Goal: Transaction & Acquisition: Download file/media

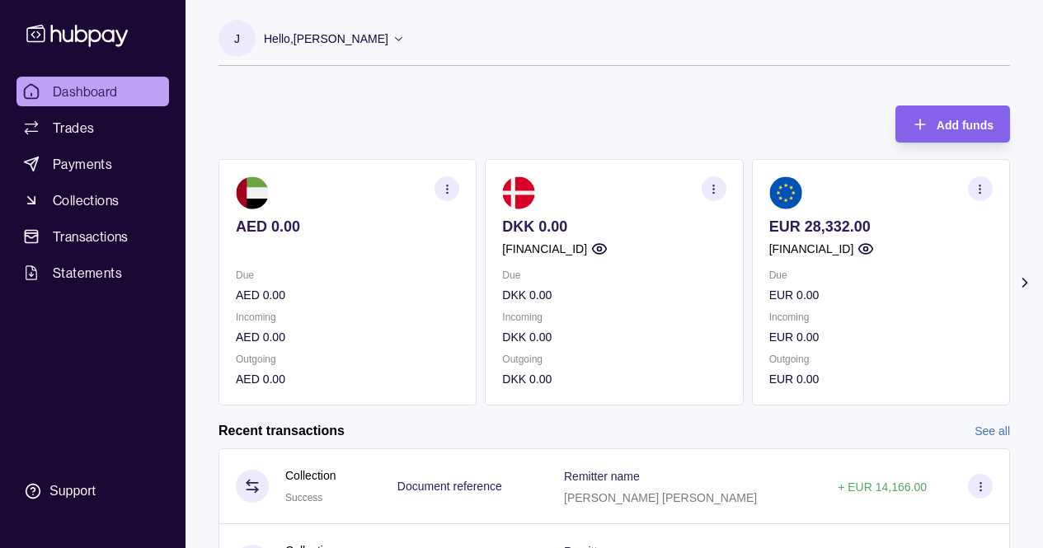
scroll to position [104, 0]
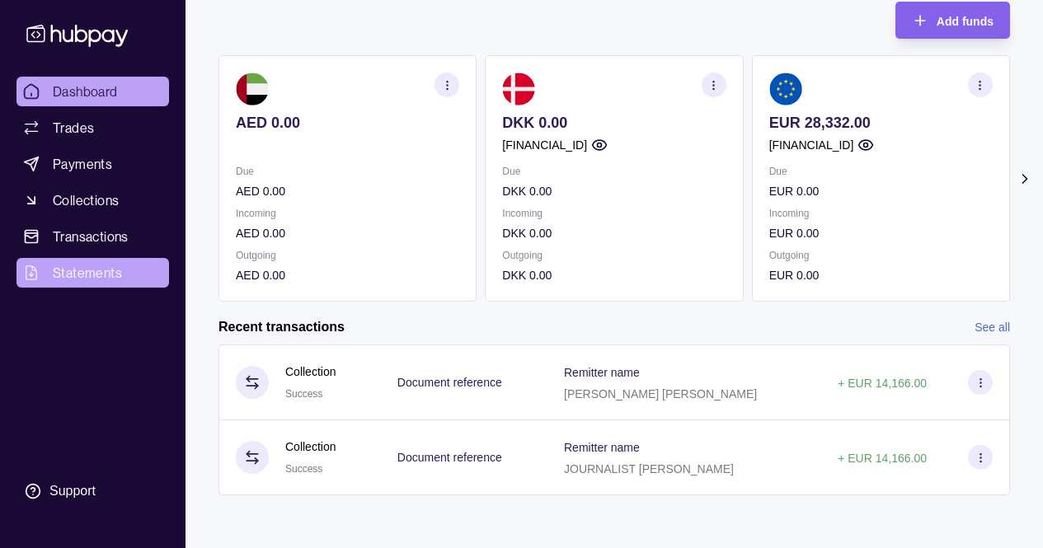
click at [81, 274] on span "Statements" at bounding box center [87, 273] width 69 height 20
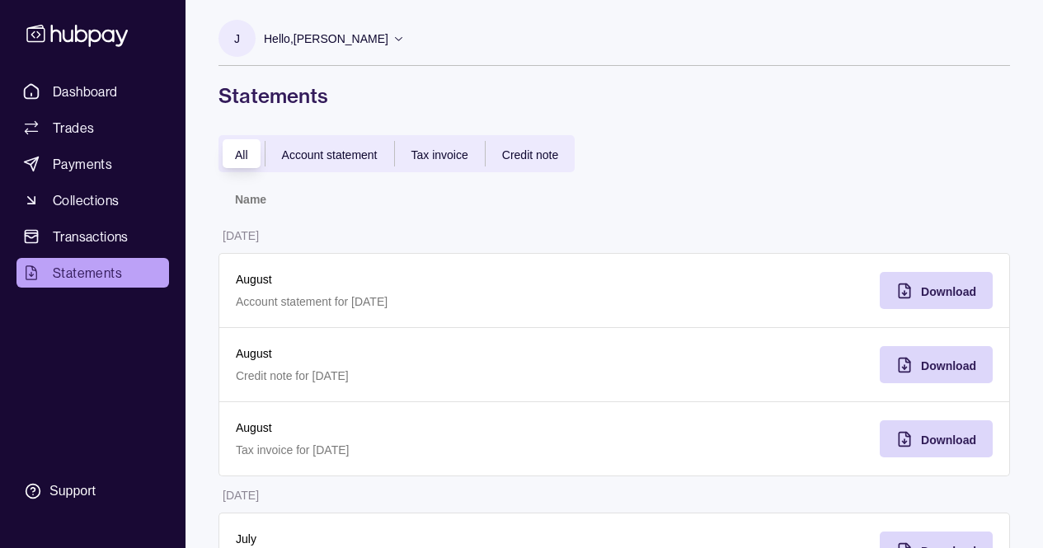
click at [426, 162] on div "Tax invoice" at bounding box center [440, 154] width 90 height 20
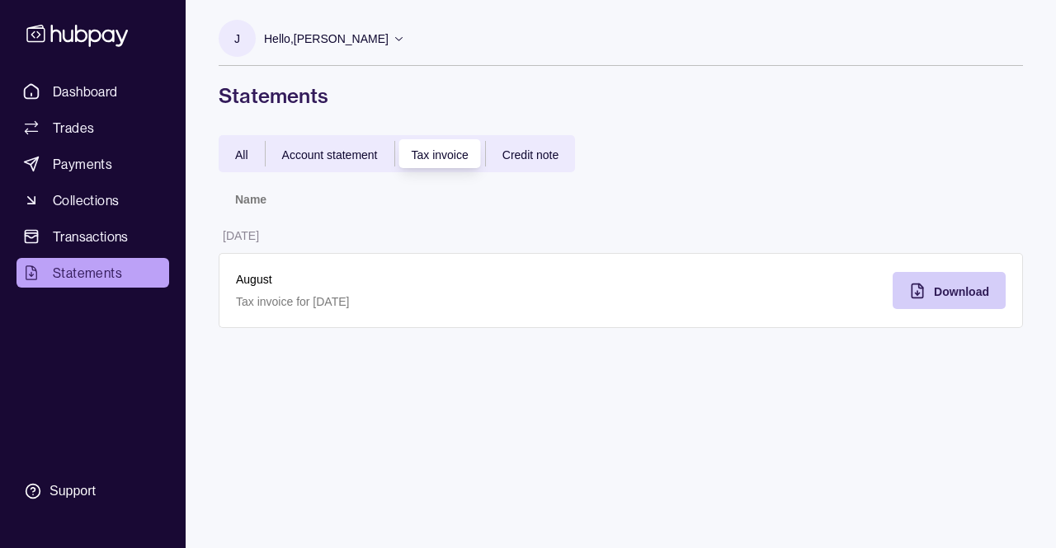
click at [939, 290] on span "Download" at bounding box center [961, 291] width 55 height 13
click at [534, 153] on span "Credit note" at bounding box center [530, 154] width 56 height 13
click at [320, 158] on span "Account statement" at bounding box center [330, 154] width 96 height 13
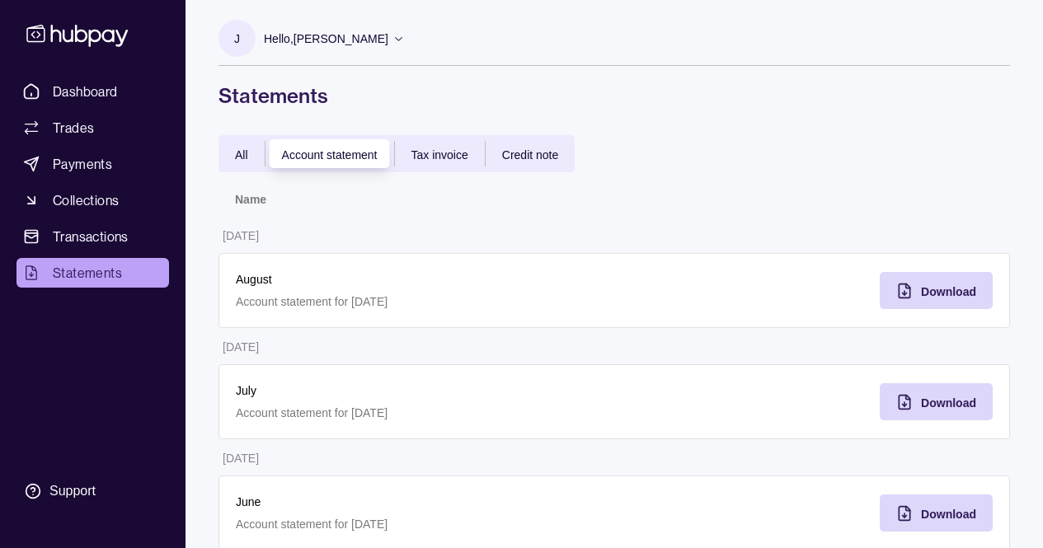
click at [241, 155] on span "All" at bounding box center [241, 154] width 13 height 13
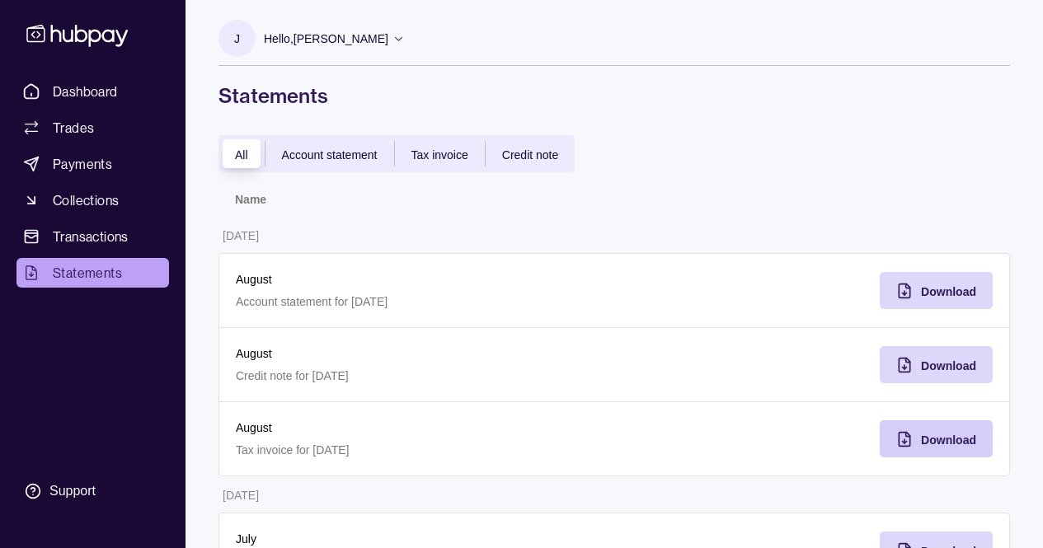
click at [905, 436] on icon "button" at bounding box center [905, 439] width 16 height 16
click at [942, 373] on div "Download" at bounding box center [948, 365] width 55 height 20
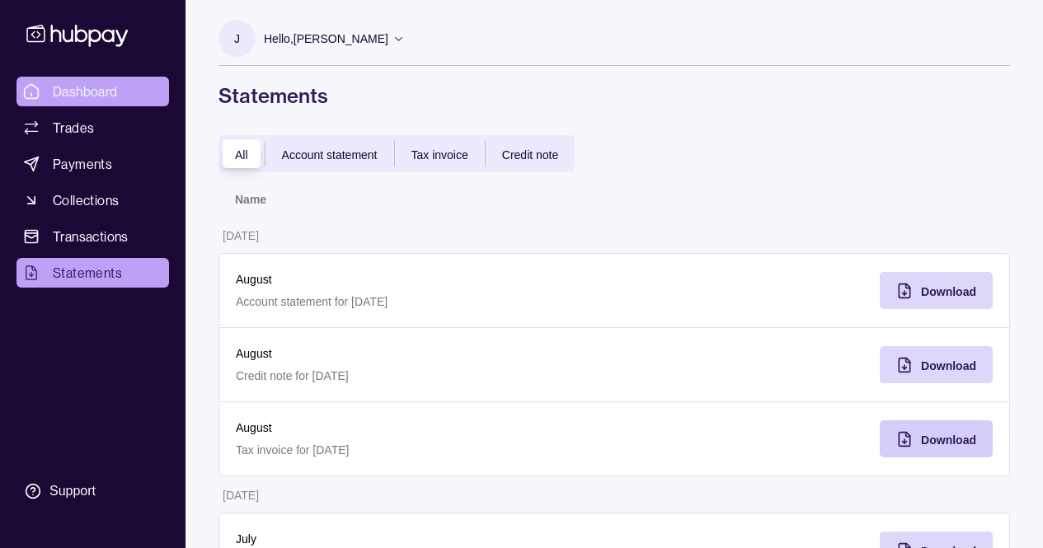
click at [78, 96] on span "Dashboard" at bounding box center [85, 92] width 65 height 20
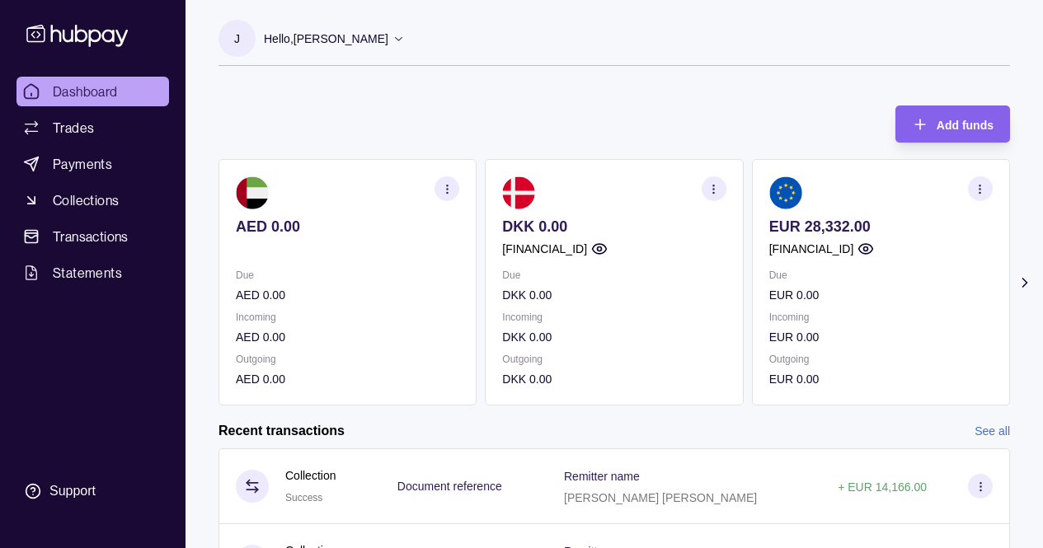
click at [1023, 285] on icon at bounding box center [1025, 283] width 4 height 8
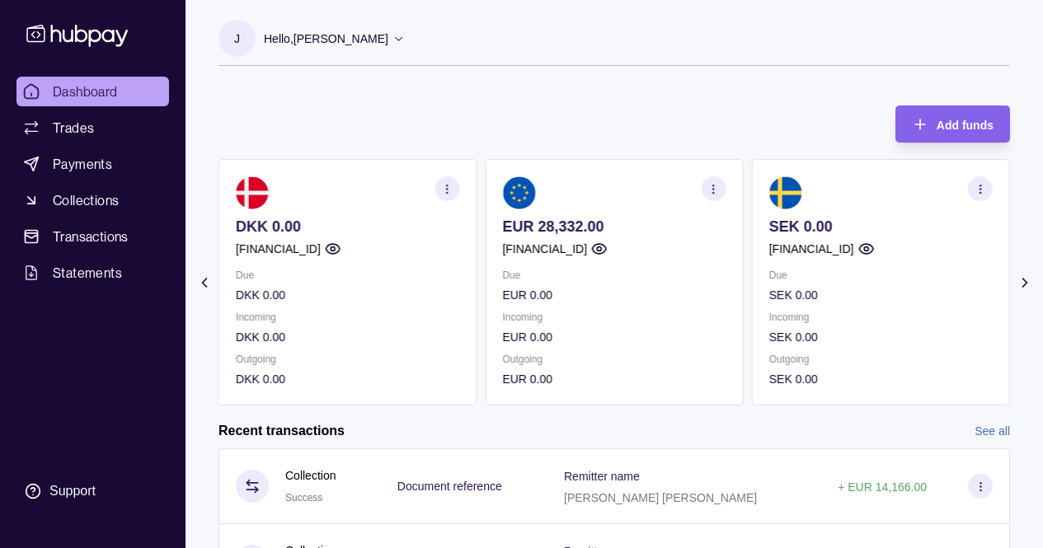
click at [1023, 285] on icon at bounding box center [1025, 283] width 4 height 8
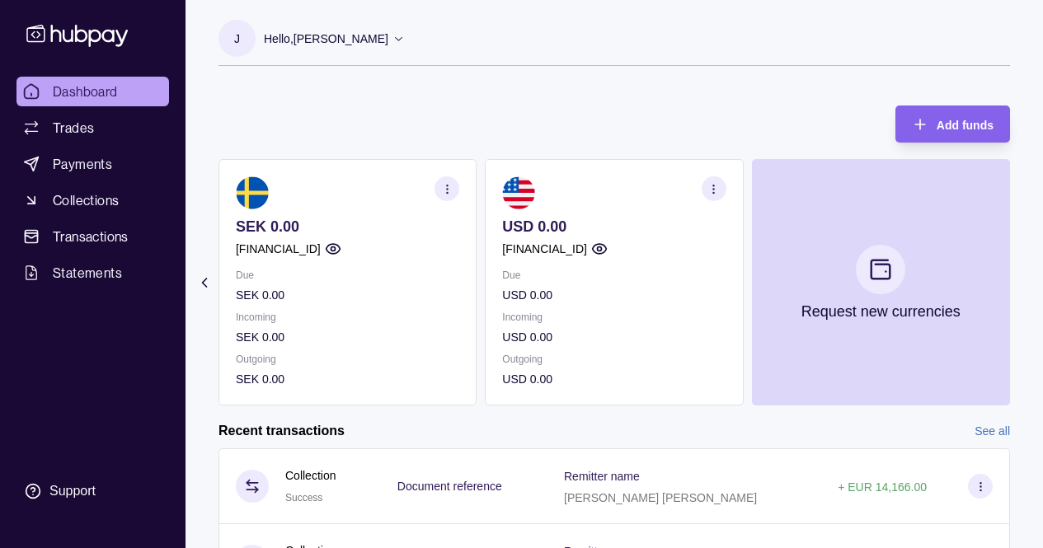
scroll to position [104, 0]
